Goal: Information Seeking & Learning: Check status

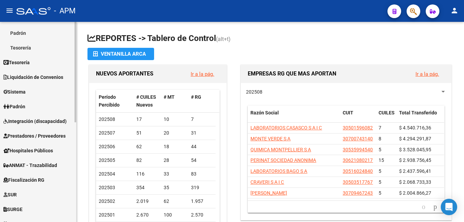
scroll to position [102, 0]
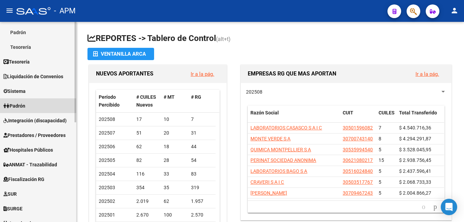
click at [25, 102] on span "Padrón" at bounding box center [14, 106] width 22 height 8
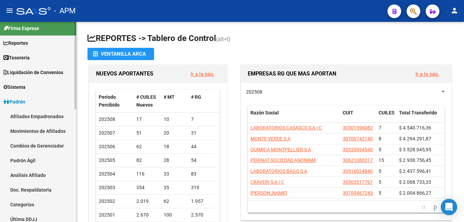
scroll to position [0, 0]
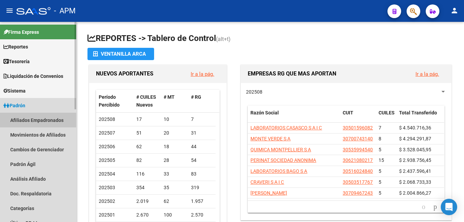
click at [28, 120] on link "Afiliados Empadronados" at bounding box center [38, 120] width 76 height 15
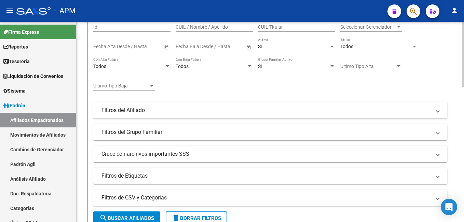
scroll to position [102, 0]
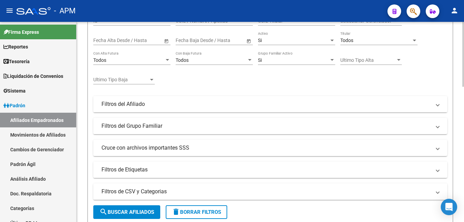
click at [145, 101] on mat-panel-title "Filtros del Afiliado" at bounding box center [265, 104] width 329 height 8
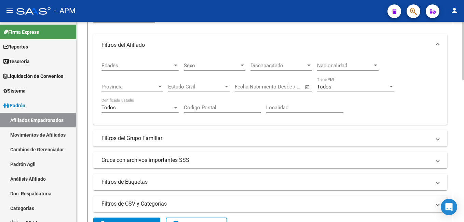
scroll to position [171, 0]
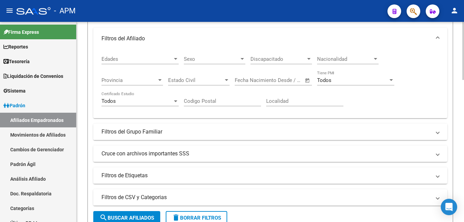
click at [249, 137] on mat-expansion-panel-header "Filtros del Grupo Familiar" at bounding box center [270, 132] width 354 height 16
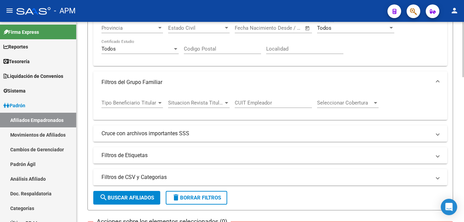
scroll to position [239, 0]
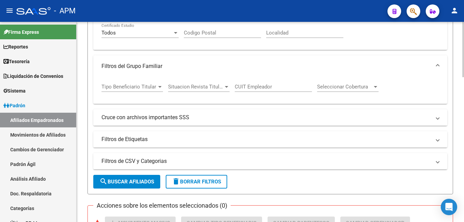
click at [260, 120] on mat-panel-title "Cruce con archivos importantes SSS" at bounding box center [265, 118] width 329 height 8
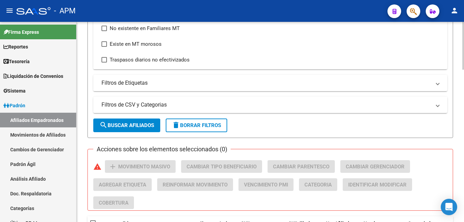
scroll to position [410, 0]
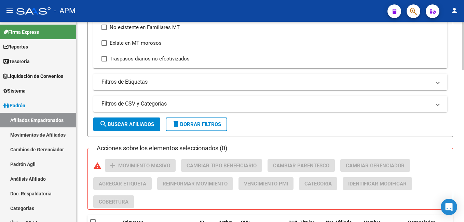
click at [107, 77] on mat-expansion-panel-header "Filtros de Etiquetas" at bounding box center [270, 82] width 354 height 16
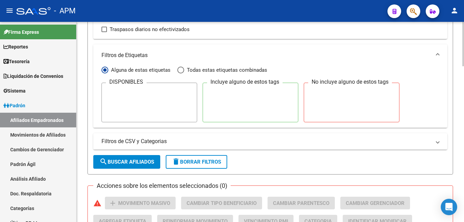
scroll to position [512, 0]
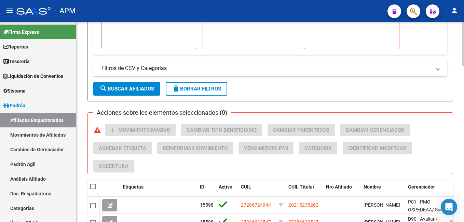
click at [183, 64] on mat-expansion-panel-header "Filtros de CSV y Categorias" at bounding box center [270, 68] width 354 height 16
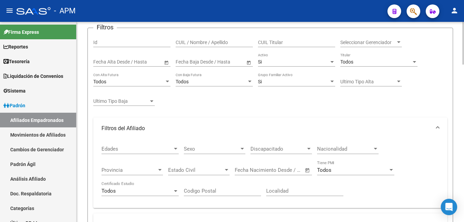
scroll to position [0, 0]
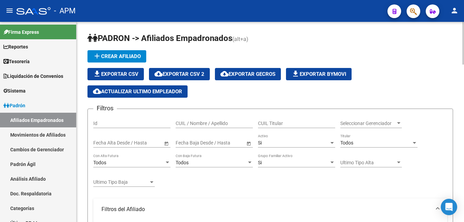
click at [110, 141] on input "text" at bounding box center [103, 143] width 21 height 6
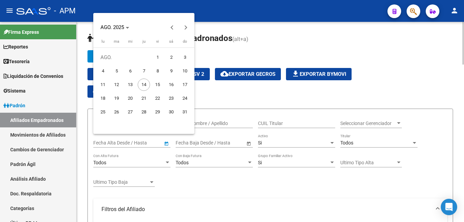
click at [110, 141] on div at bounding box center [232, 111] width 464 height 222
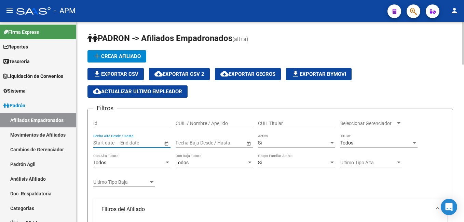
click at [428, 95] on div "file_download Exportar CSV cloud_download Exportar CSV 2 cloud_download Exporta…" at bounding box center [270, 83] width 366 height 30
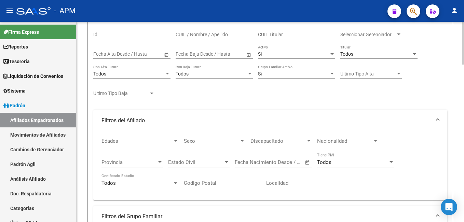
scroll to position [102, 0]
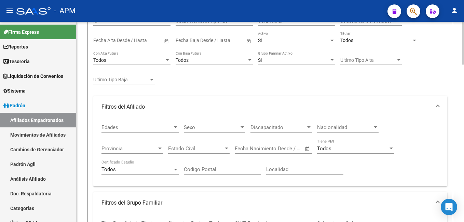
click at [124, 129] on span "Edades" at bounding box center [136, 127] width 71 height 6
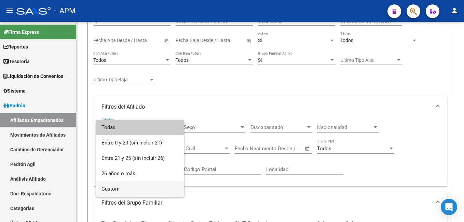
click at [118, 186] on span "Custom" at bounding box center [139, 188] width 77 height 15
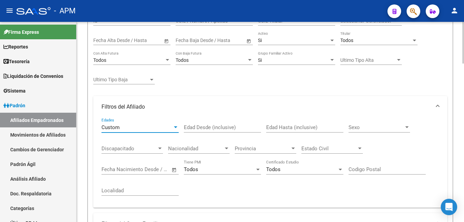
click at [207, 126] on input "Edad Desde (inclusive)" at bounding box center [222, 127] width 77 height 6
type input "0"
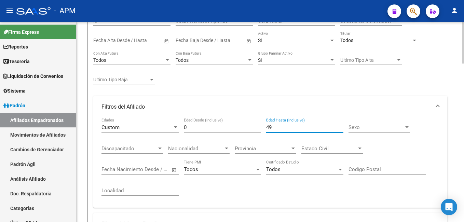
type input "49"
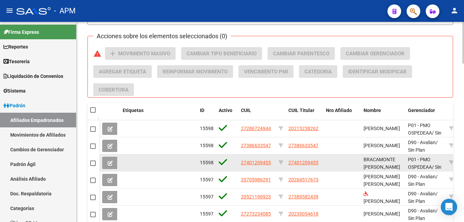
scroll to position [581, 0]
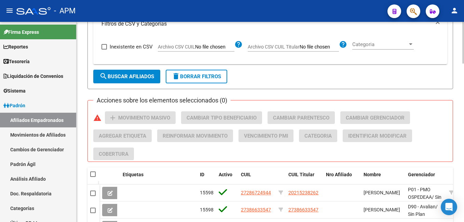
click at [120, 73] on span "search Buscar Afiliados" at bounding box center [126, 76] width 55 height 6
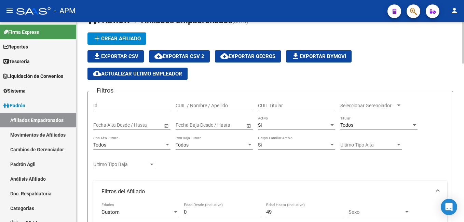
scroll to position [0, 0]
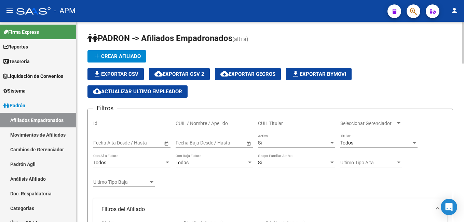
click at [373, 124] on span "Seleccionar Gerenciador" at bounding box center [367, 124] width 55 height 6
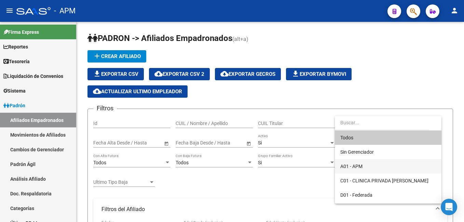
click at [358, 164] on span "A01 - APM" at bounding box center [351, 166] width 22 height 5
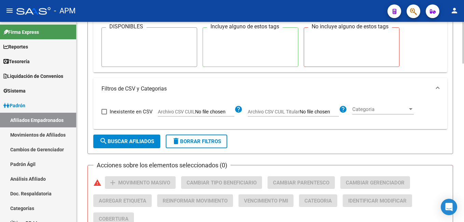
scroll to position [547, 0]
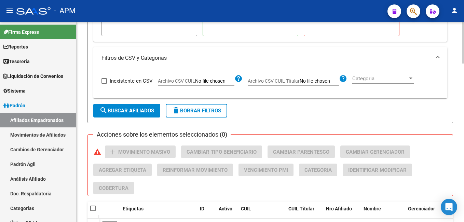
click at [128, 104] on button "search Buscar Afiliados" at bounding box center [126, 111] width 67 height 14
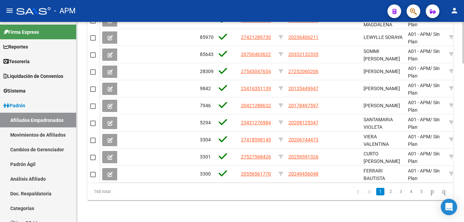
scroll to position [759, 0]
click at [386, 191] on link "2" at bounding box center [390, 192] width 8 height 8
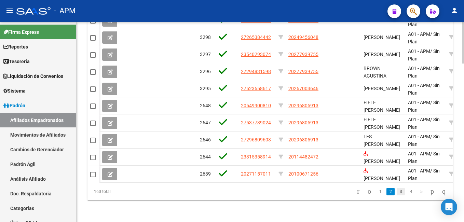
click at [397, 193] on link "3" at bounding box center [401, 192] width 8 height 8
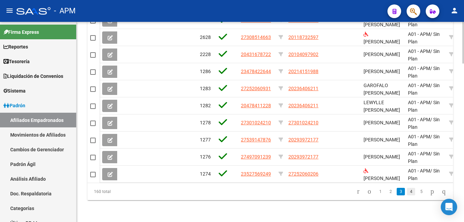
click at [407, 193] on link "4" at bounding box center [411, 192] width 8 height 8
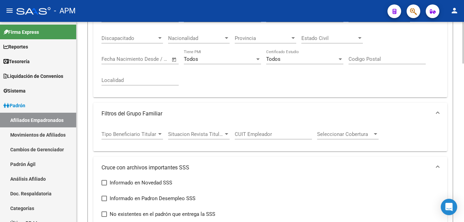
scroll to position [144, 0]
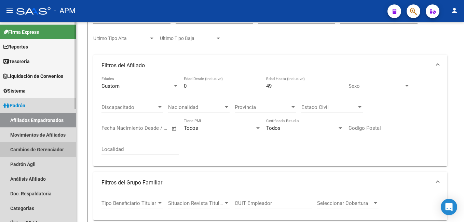
click at [52, 151] on link "Cambios de Gerenciador" at bounding box center [38, 149] width 76 height 15
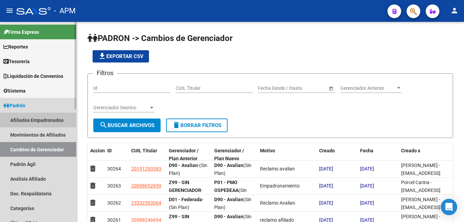
click at [57, 121] on link "Afiliados Empadronados" at bounding box center [38, 120] width 76 height 15
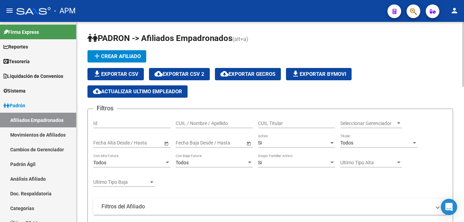
click at [371, 124] on span "Seleccionar Gerenciador" at bounding box center [367, 124] width 55 height 6
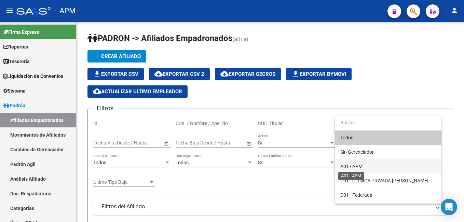
click at [361, 164] on span "A01 - APM" at bounding box center [351, 166] width 22 height 5
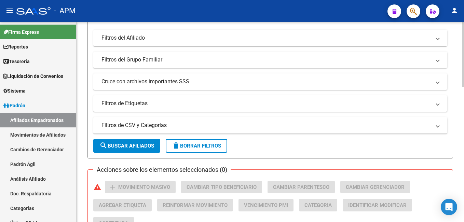
scroll to position [171, 0]
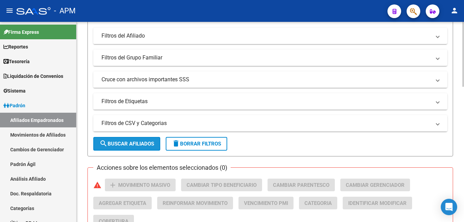
click at [122, 143] on span "search Buscar Afiliados" at bounding box center [126, 144] width 55 height 6
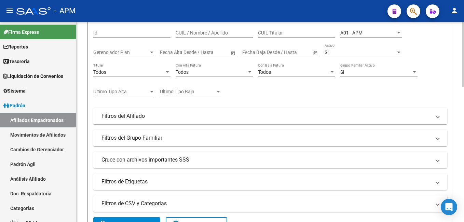
scroll to position [102, 0]
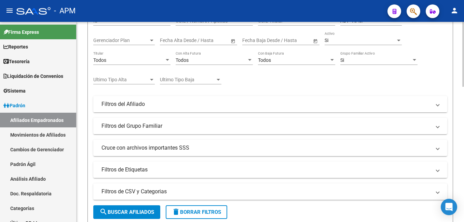
click at [148, 105] on mat-panel-title "Filtros del Afiliado" at bounding box center [265, 104] width 329 height 8
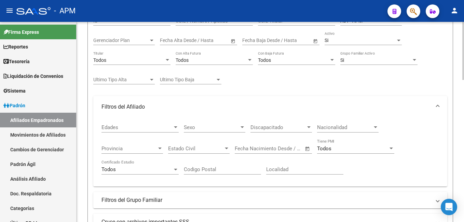
click at [150, 127] on span "Edades" at bounding box center [136, 127] width 71 height 6
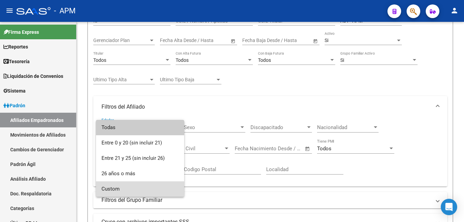
click at [126, 189] on span "Custom" at bounding box center [139, 188] width 77 height 15
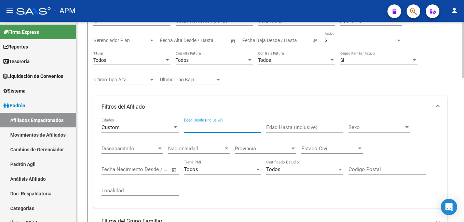
click at [212, 126] on input "Edad Desde (inclusive)" at bounding box center [222, 127] width 77 height 6
type input "0"
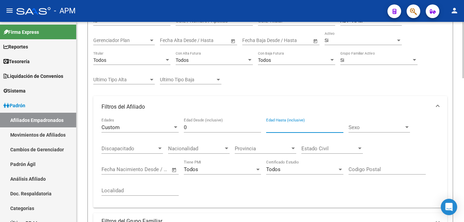
click at [275, 128] on input "Edad Hasta (inclusive)" at bounding box center [304, 127] width 77 height 6
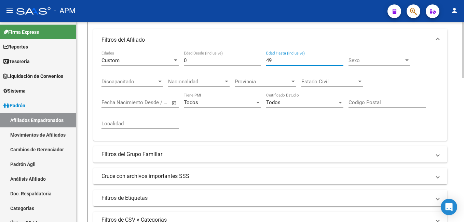
scroll to position [135, 0]
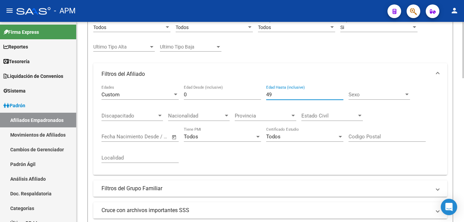
type input "49"
drag, startPoint x: 191, startPoint y: 95, endPoint x: 176, endPoint y: 92, distance: 15.6
click at [176, 92] on div "Custom Edades 0 Edad Desde (inclusive) 49 Edad Hasta (inclusive) Sexo Sexo Disc…" at bounding box center [270, 127] width 338 height 84
type input "50"
drag, startPoint x: 277, startPoint y: 96, endPoint x: 253, endPoint y: 91, distance: 24.3
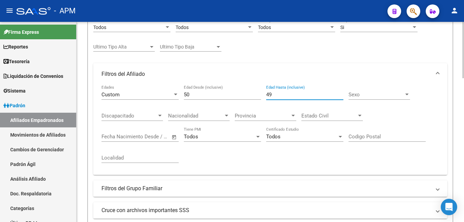
click at [253, 91] on div "Custom Edades 50 Edad Desde (inclusive) 49 Edad Hasta (inclusive) Sexo Sexo Dis…" at bounding box center [270, 127] width 338 height 84
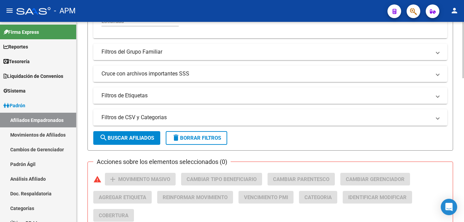
type input "55"
click at [115, 134] on button "search Buscar Afiliados" at bounding box center [126, 138] width 67 height 14
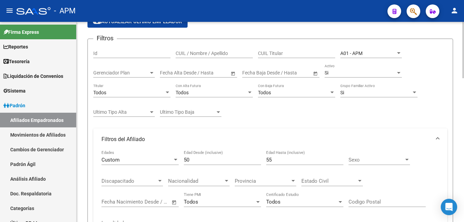
scroll to position [67, 0]
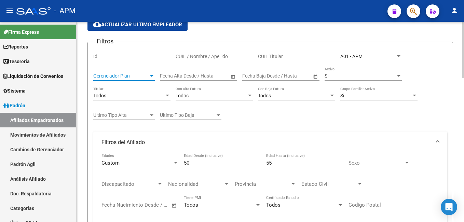
click at [121, 73] on span "Gerenciador Plan" at bounding box center [120, 76] width 55 height 6
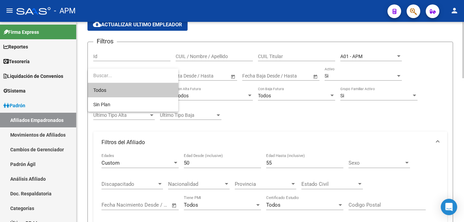
click at [121, 73] on input "dropdown search" at bounding box center [133, 75] width 91 height 14
click at [296, 107] on div at bounding box center [232, 111] width 464 height 222
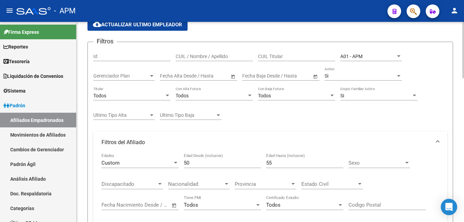
click at [119, 75] on span "Gerenciador Plan" at bounding box center [120, 76] width 55 height 6
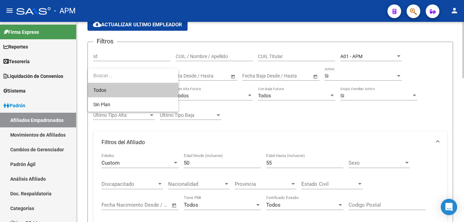
click at [119, 75] on input "dropdown search" at bounding box center [133, 75] width 91 height 14
click at [220, 36] on div at bounding box center [232, 111] width 464 height 222
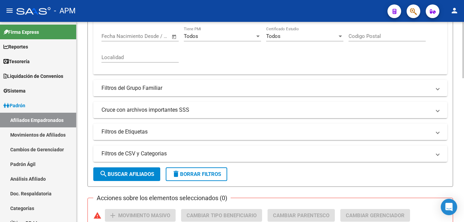
scroll to position [238, 0]
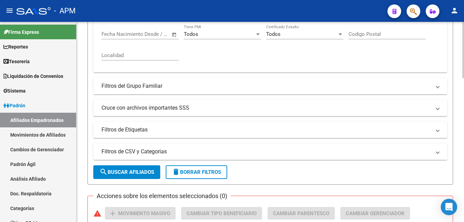
click at [154, 87] on mat-panel-title "Filtros del Grupo Familiar" at bounding box center [265, 86] width 329 height 8
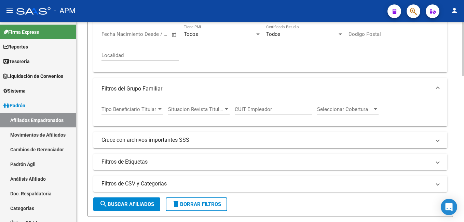
click at [128, 108] on span "Tipo Beneficiario Titular" at bounding box center [128, 109] width 55 height 6
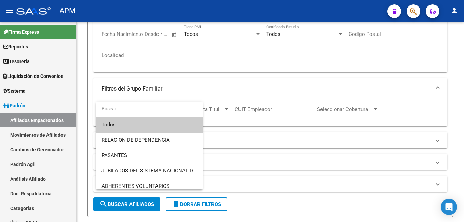
click at [215, 90] on div at bounding box center [232, 111] width 464 height 222
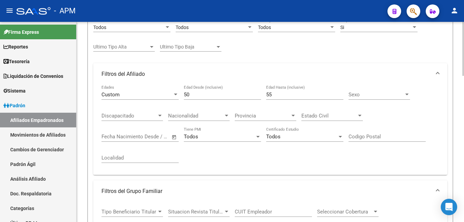
scroll to position [0, 0]
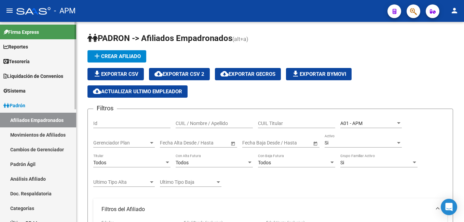
click at [44, 147] on link "Cambios de Gerenciador" at bounding box center [38, 149] width 76 height 15
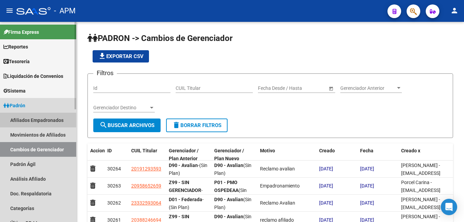
click at [47, 116] on link "Afiliados Empadronados" at bounding box center [38, 120] width 76 height 15
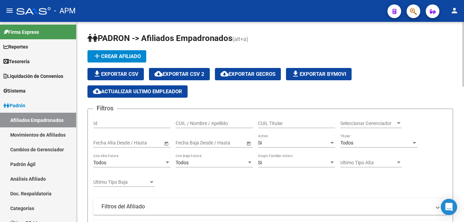
click at [381, 119] on div "Seleccionar Gerenciador Seleccionar Gerenciador" at bounding box center [370, 121] width 61 height 14
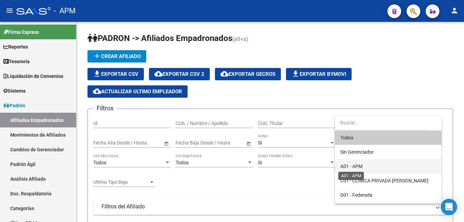
click at [362, 166] on span "A01 - APM" at bounding box center [351, 166] width 22 height 5
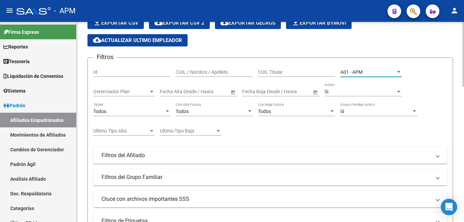
scroll to position [171, 0]
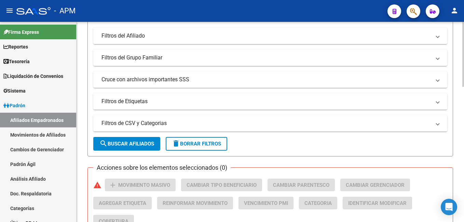
click at [134, 141] on span "search Buscar Afiliados" at bounding box center [126, 144] width 55 height 6
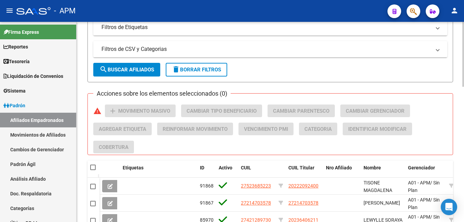
scroll to position [6, 0]
